Goal: Book appointment/travel/reservation

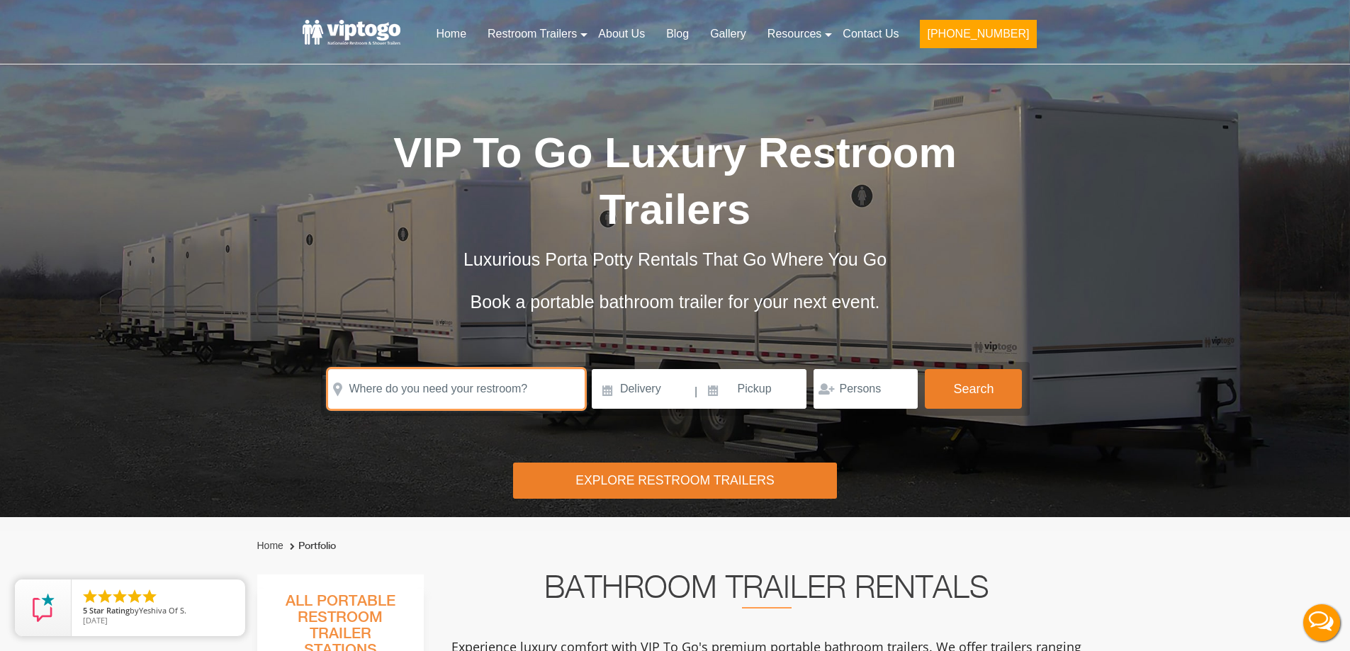
click at [439, 394] on input "text" at bounding box center [456, 389] width 257 height 40
click at [441, 395] on input "text" at bounding box center [456, 389] width 257 height 40
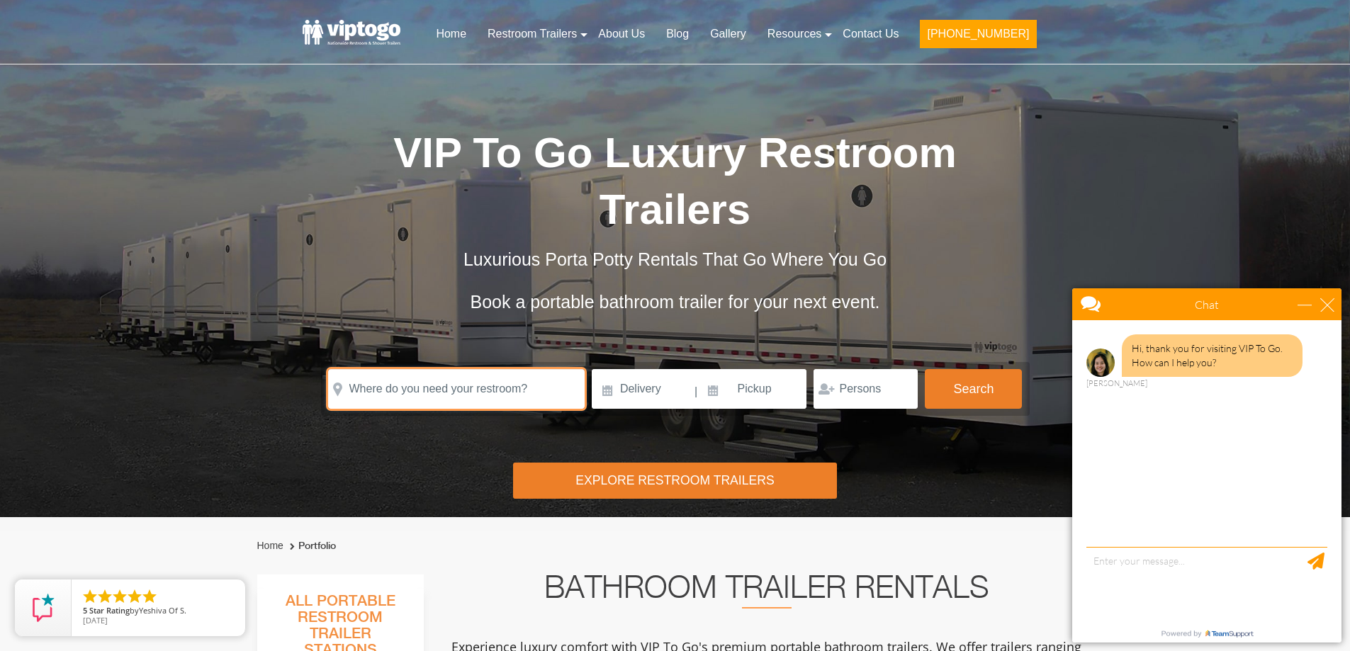
click at [441, 395] on input "text" at bounding box center [456, 389] width 257 height 40
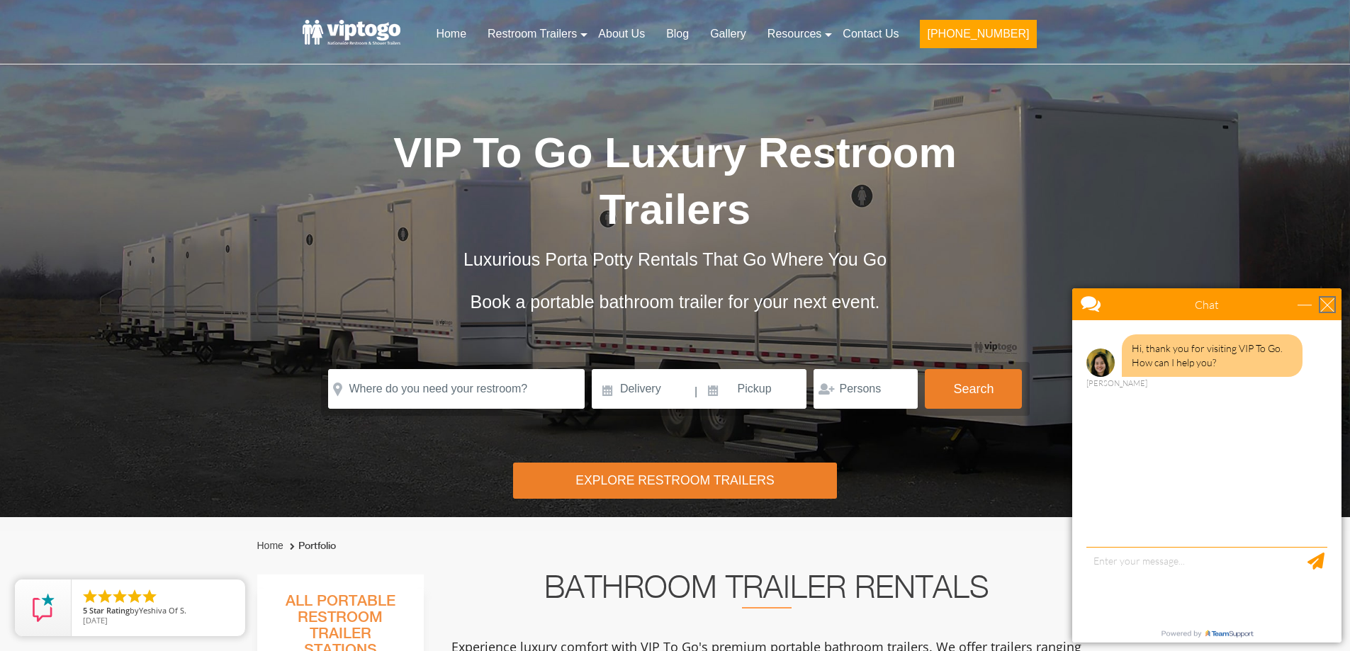
click at [1330, 303] on div "close" at bounding box center [1327, 305] width 14 height 14
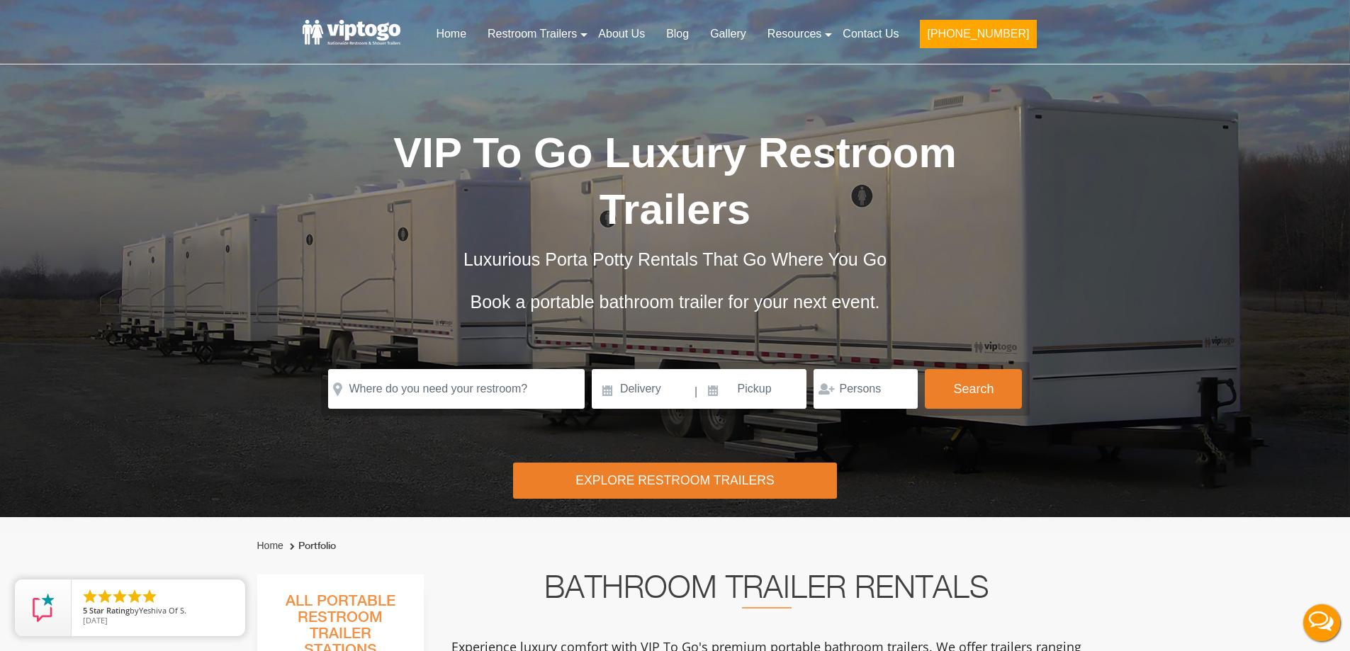
click at [404, 366] on form "Please Input Valid address with zipcode Please Input Valid address with zipcode…" at bounding box center [675, 389] width 709 height 54
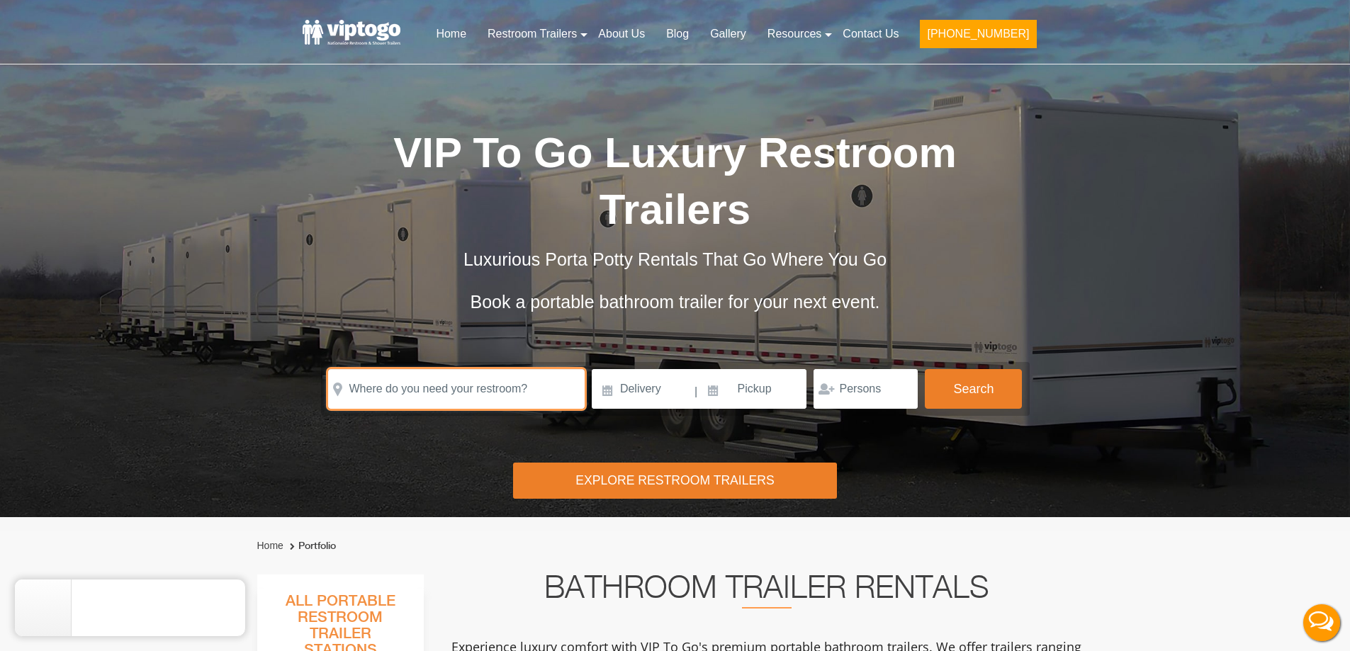
click at [429, 398] on input "text" at bounding box center [456, 389] width 257 height 40
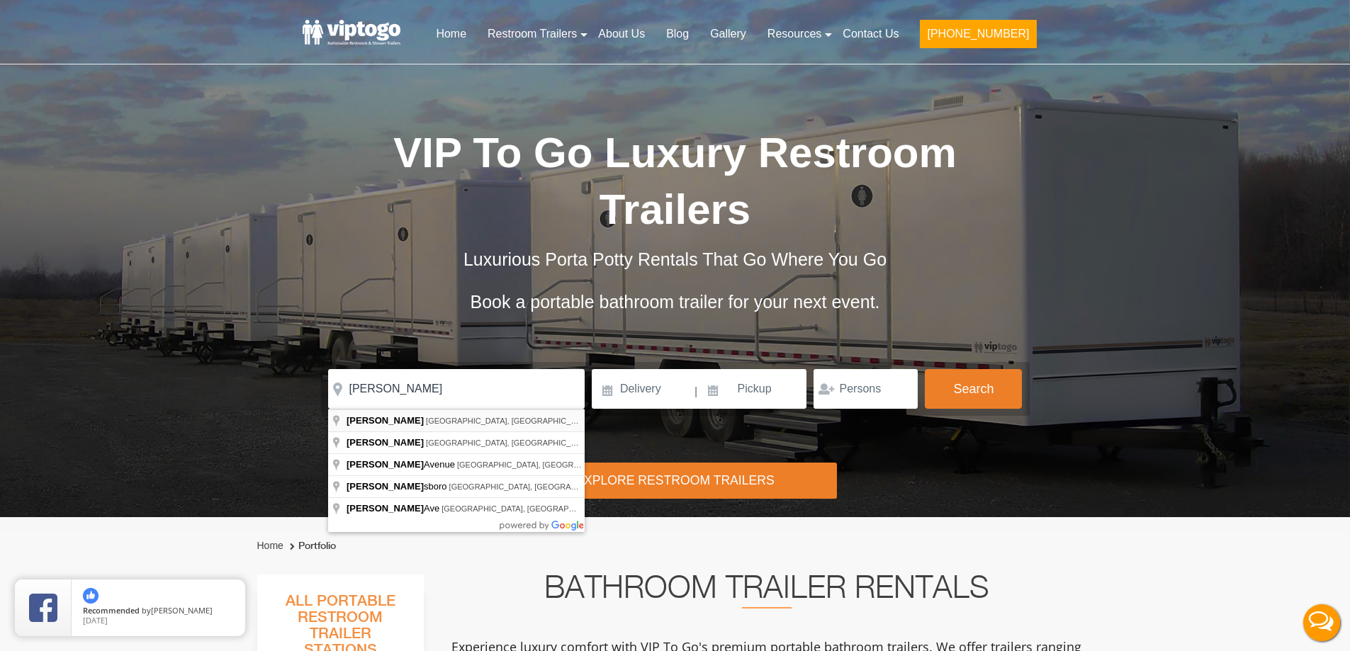
type input "[GEOGRAPHIC_DATA], [GEOGRAPHIC_DATA], [GEOGRAPHIC_DATA]"
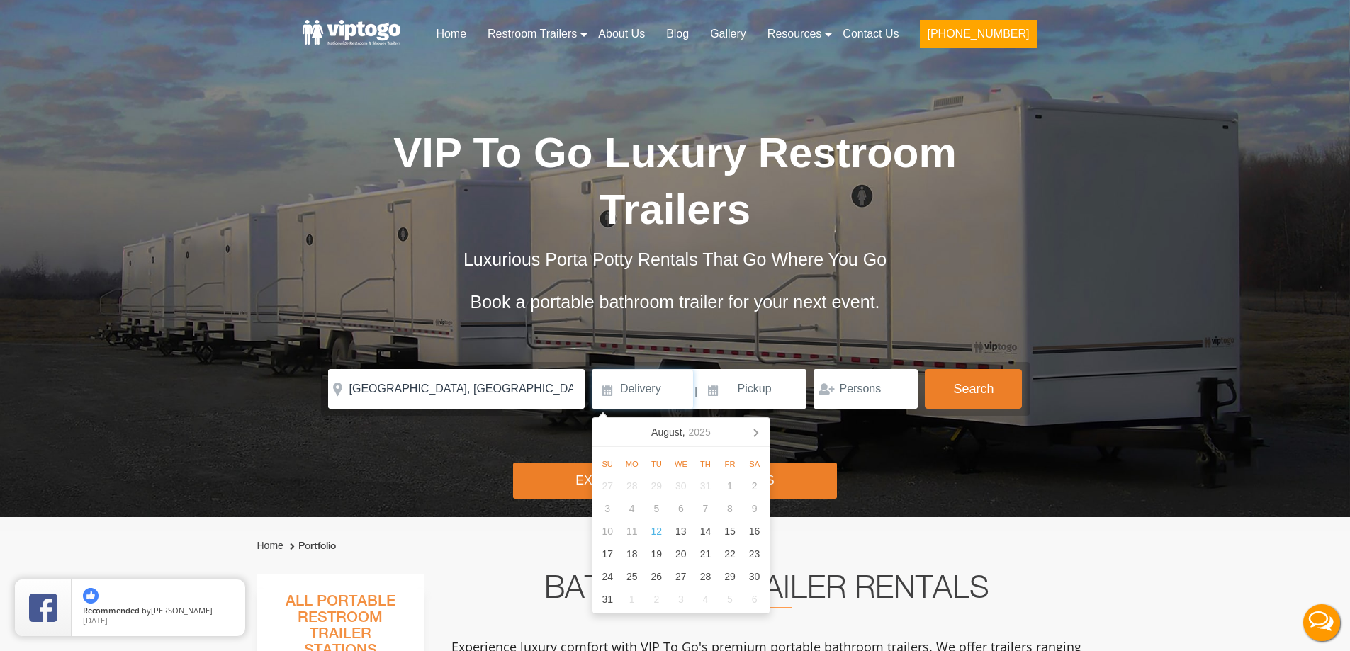
click at [646, 391] on input at bounding box center [642, 389] width 101 height 40
type input "[DATE]"
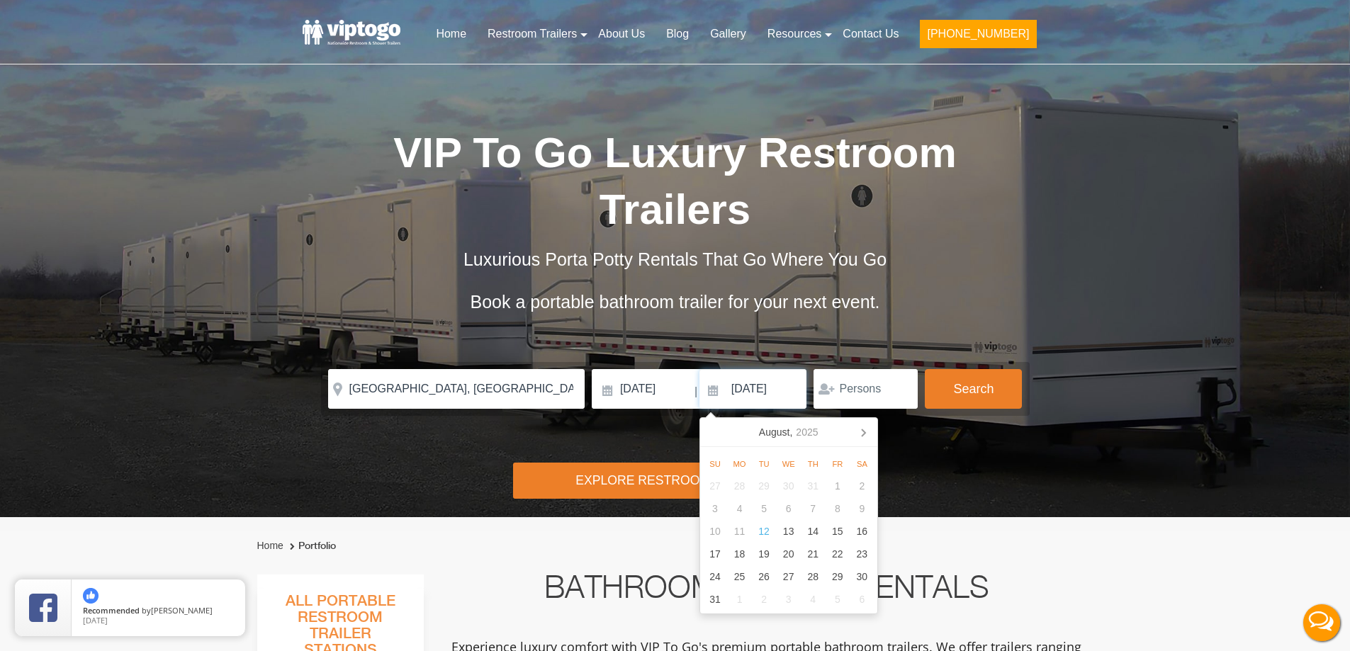
type input "[DATE]"
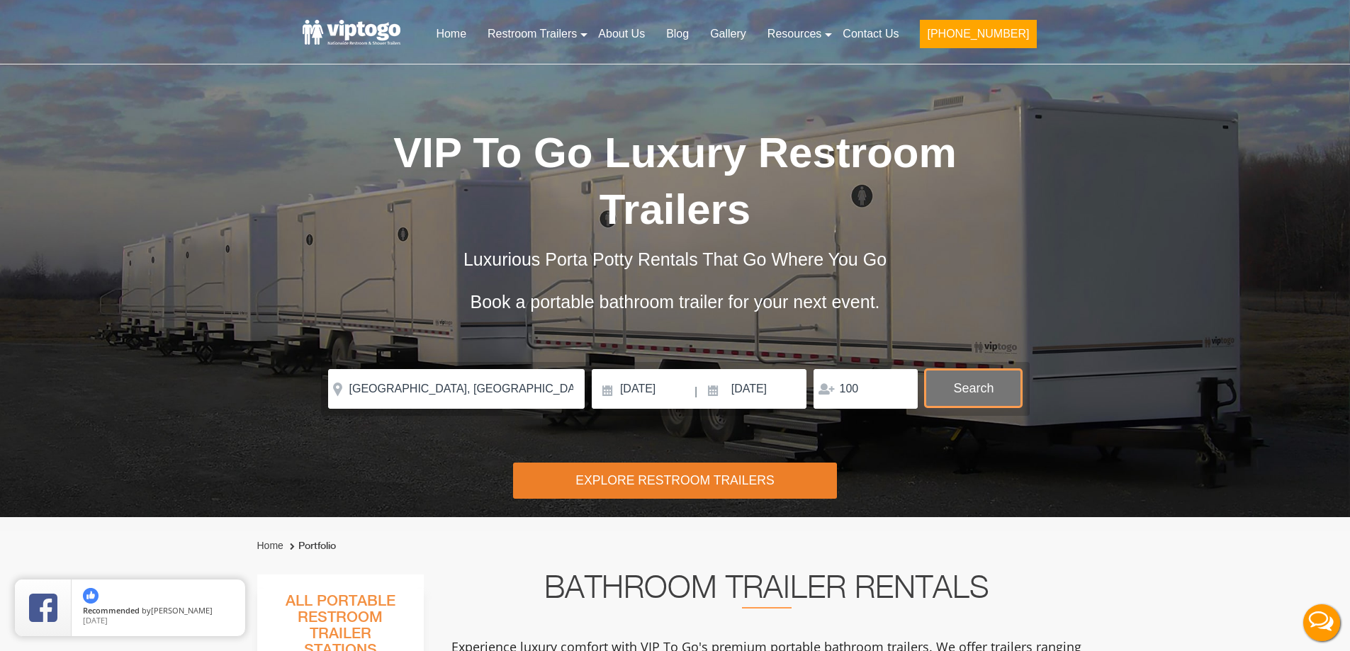
click at [976, 376] on button "Search" at bounding box center [973, 388] width 97 height 38
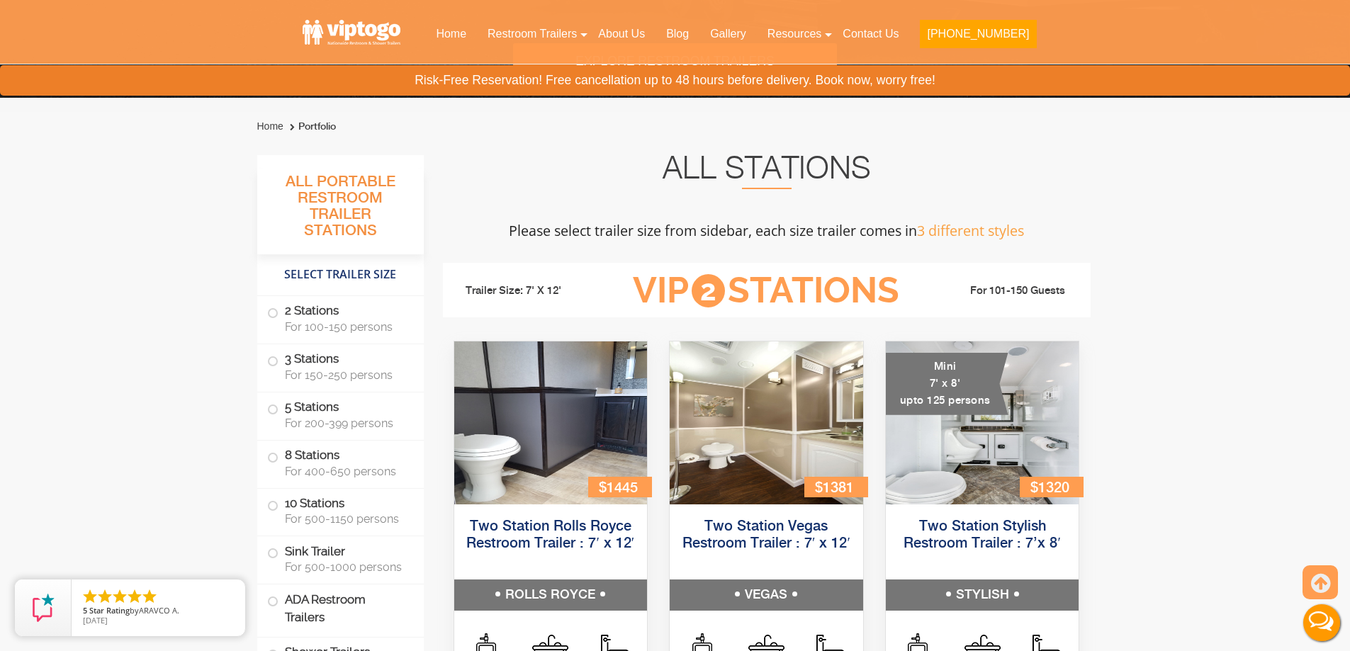
scroll to position [220, 0]
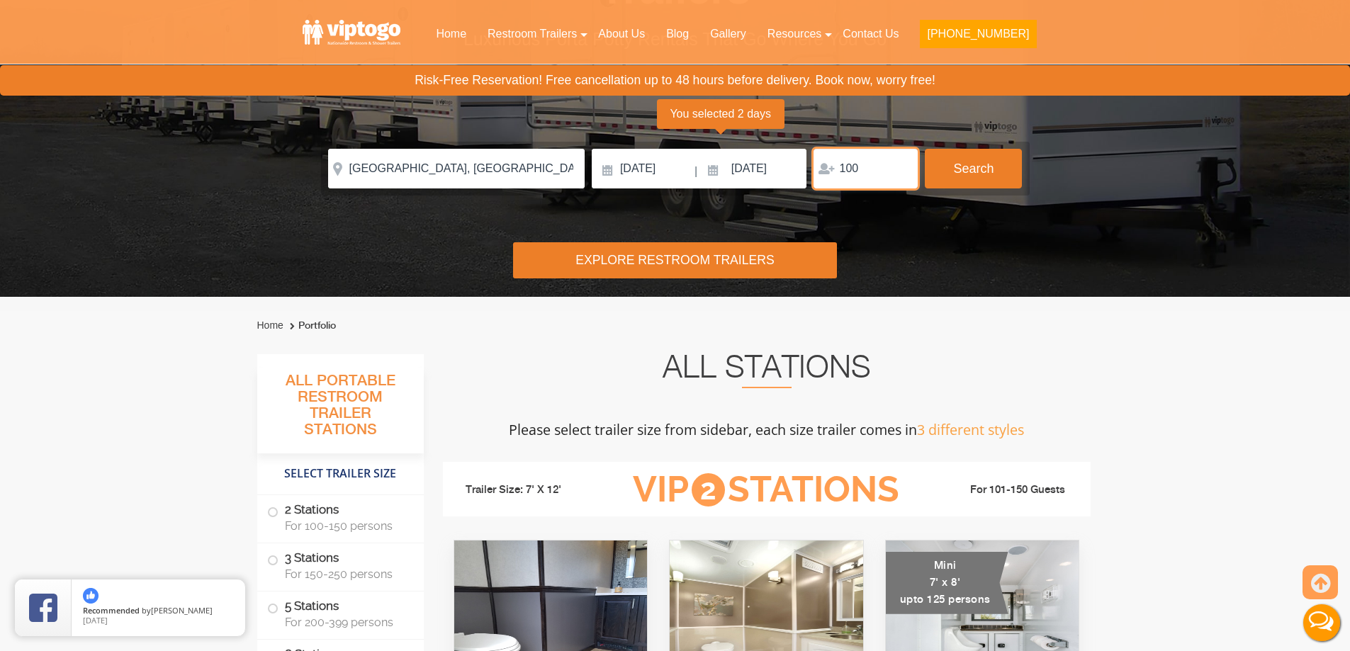
drag, startPoint x: 877, startPoint y: 171, endPoint x: 824, endPoint y: 166, distance: 53.4
click at [824, 166] on div "100" at bounding box center [866, 169] width 104 height 40
type input "70"
click at [953, 179] on button "Search" at bounding box center [973, 168] width 97 height 38
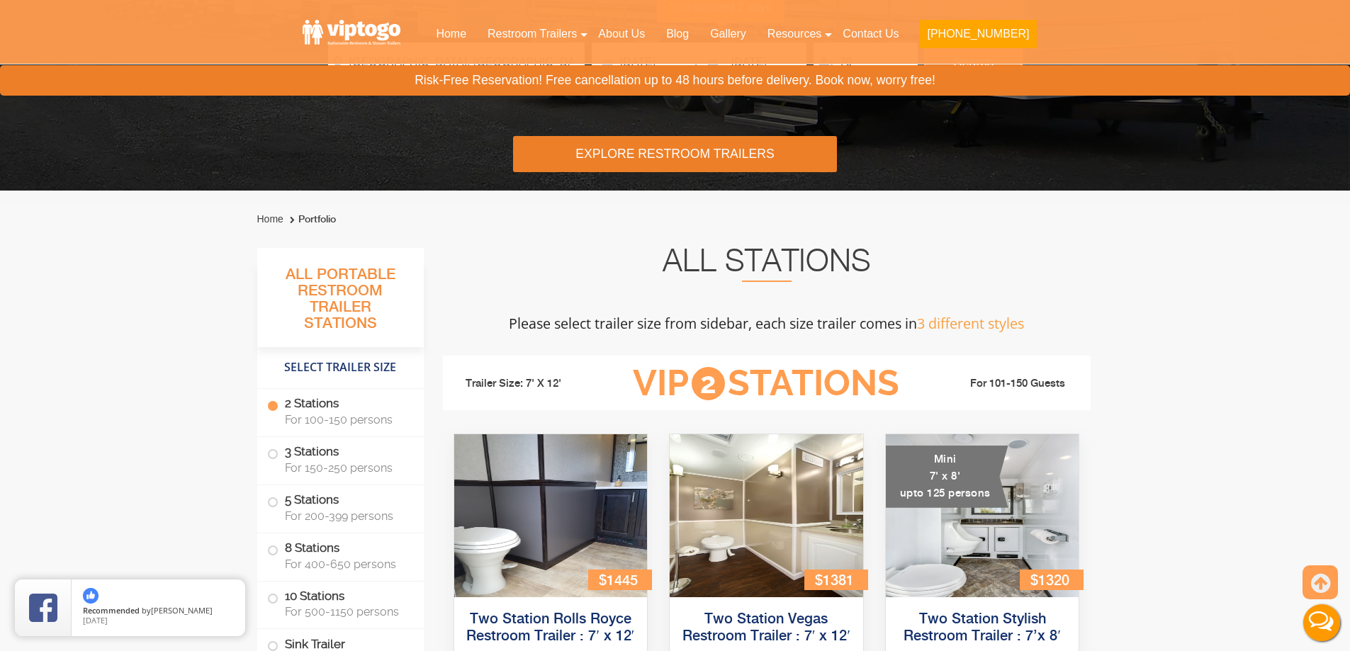
scroll to position [150, 0]
